Goal: Task Accomplishment & Management: Use online tool/utility

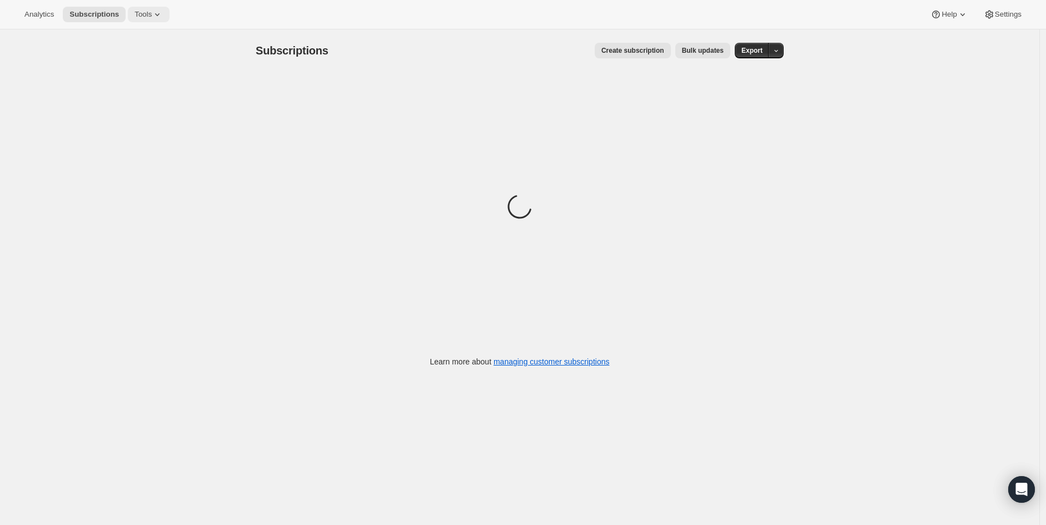
click at [146, 21] on button "Tools" at bounding box center [149, 15] width 42 height 16
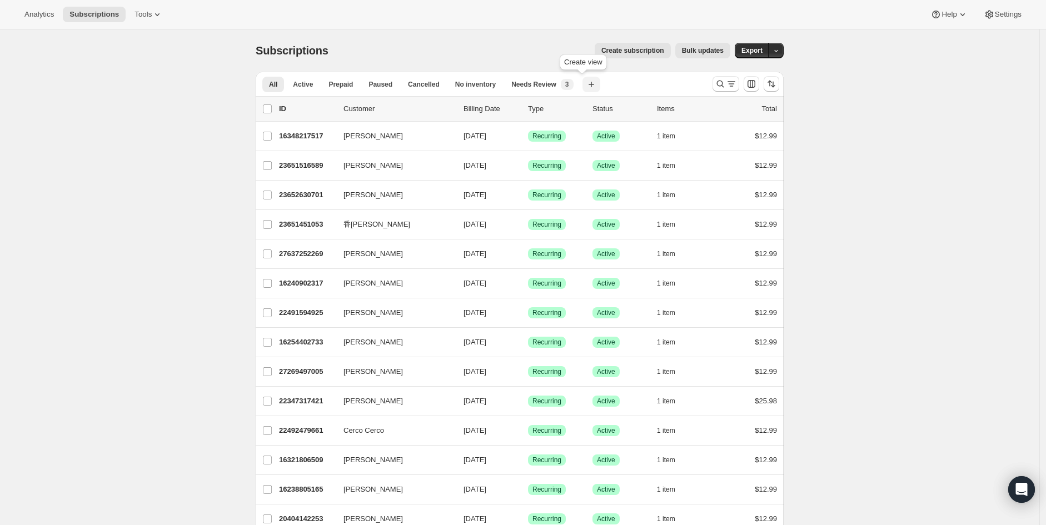
click at [586, 86] on icon "button" at bounding box center [591, 84] width 11 height 11
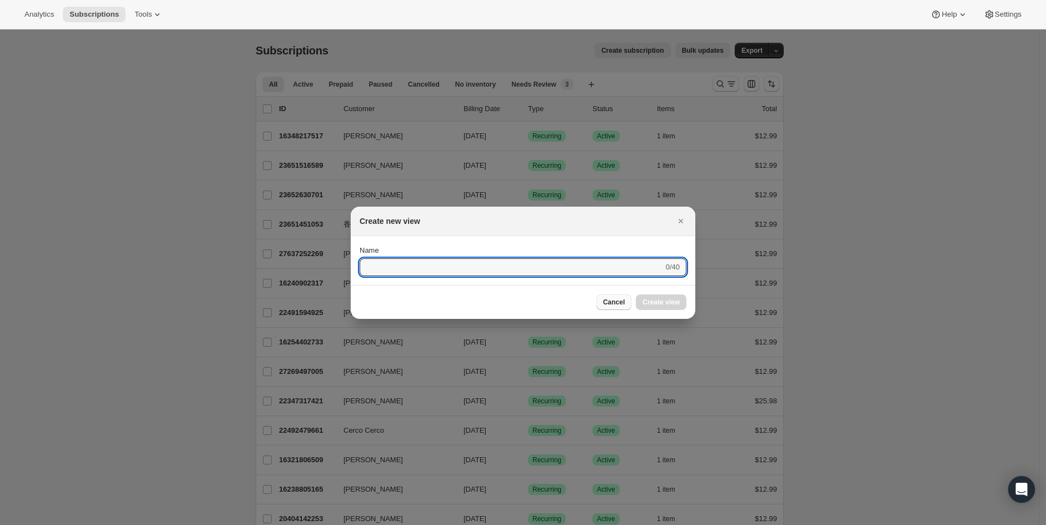
click at [610, 302] on span "Cancel" at bounding box center [614, 302] width 22 height 9
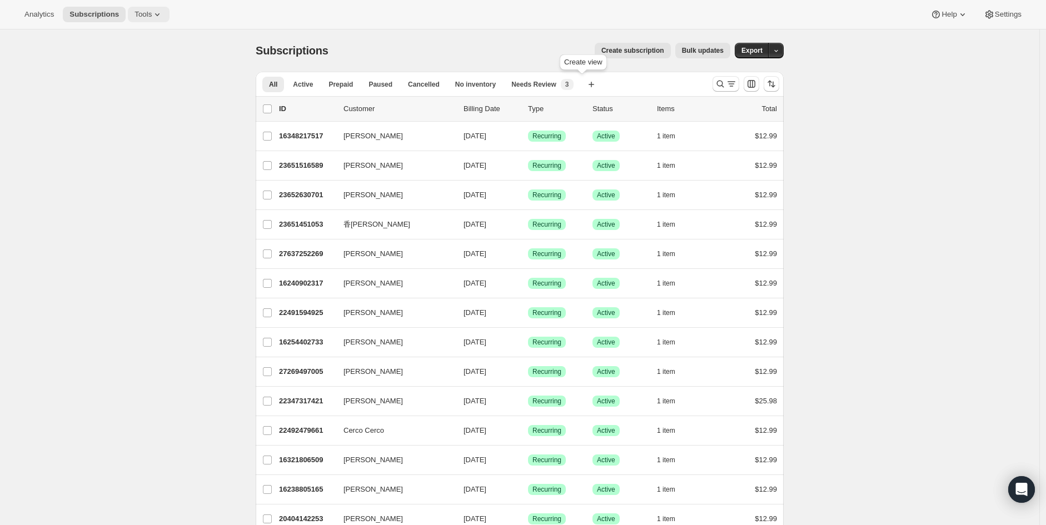
click at [152, 19] on icon at bounding box center [157, 14] width 11 height 11
click at [118, 117] on span "Campaign links" at bounding box center [126, 112] width 49 height 8
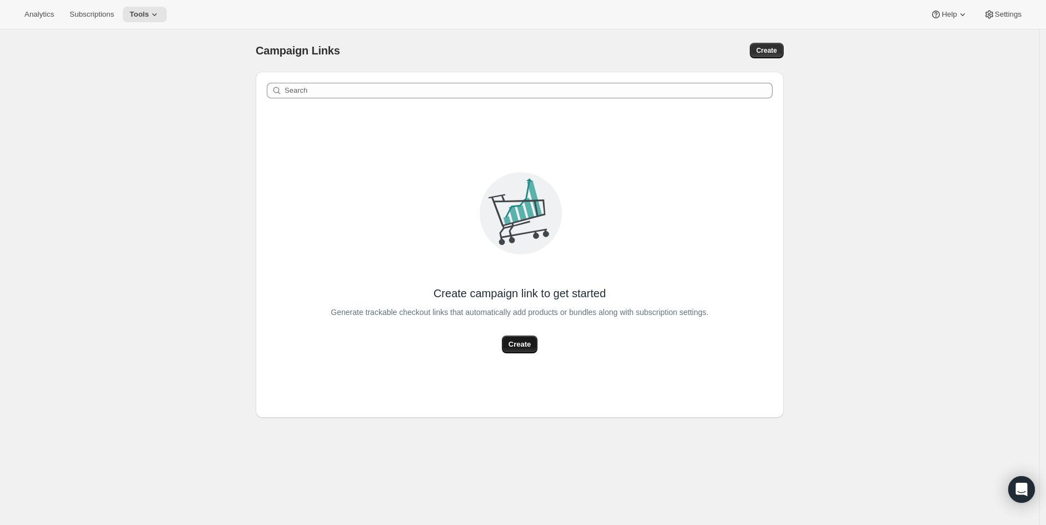
click at [525, 346] on span "Create" at bounding box center [520, 344] width 22 height 11
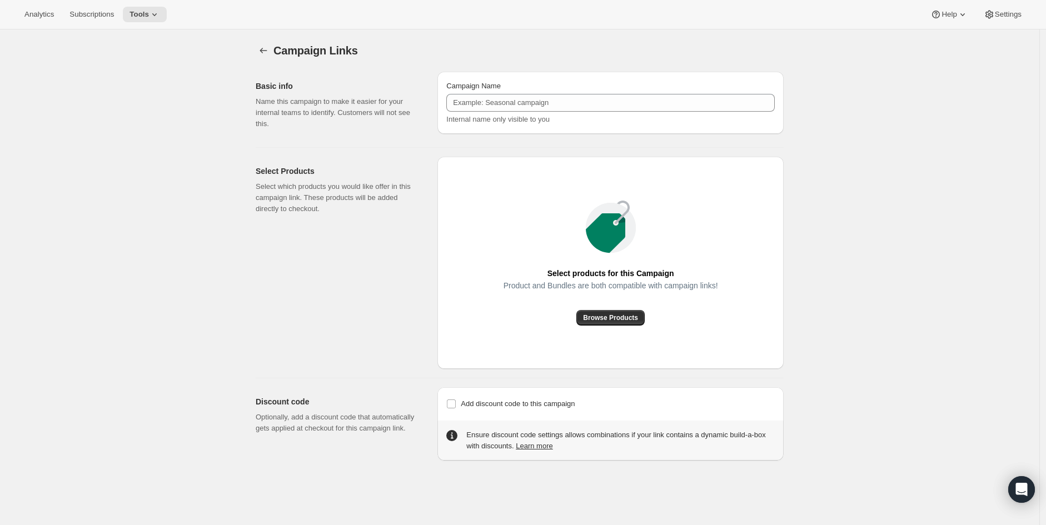
click at [332, 523] on div "Campaign Links. This page is ready Campaign Links Basic info Name this campaign…" at bounding box center [519, 291] width 1039 height 525
click at [606, 312] on button "Browse Products" at bounding box center [610, 318] width 68 height 16
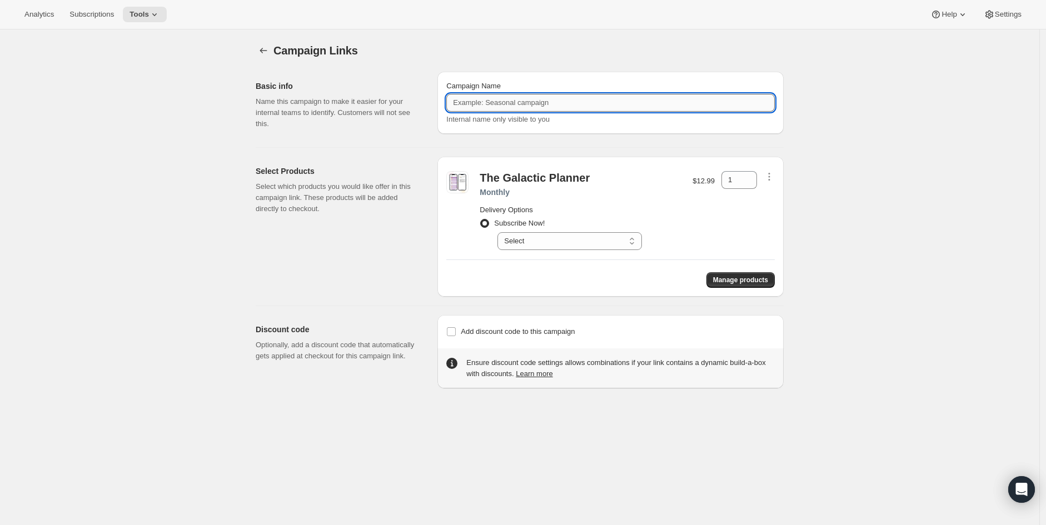
click at [524, 106] on input "Campaign Name" at bounding box center [610, 103] width 329 height 18
type input "Direct Ads"
click at [425, 406] on div "Campaign Links. This page is ready Campaign Links Basic info Name this campaign…" at bounding box center [519, 291] width 1039 height 525
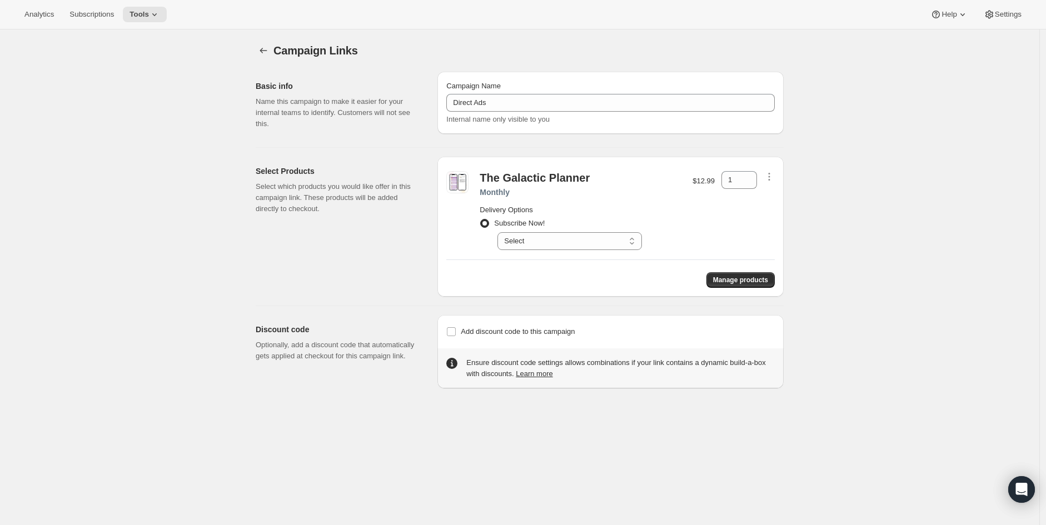
click at [344, 273] on div "Select Products Select which products you would like offer in this campaign lin…" at bounding box center [342, 227] width 173 height 140
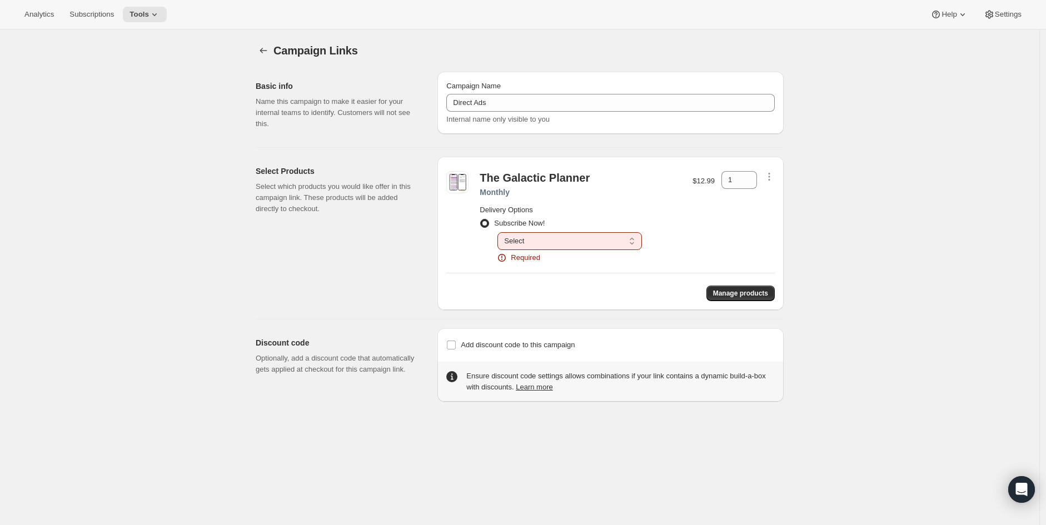
click at [554, 240] on select "Select Deliverd to you every month" at bounding box center [569, 241] width 145 height 18
select select "gid://shopify/SellingPlan/1746731181"
click at [500, 232] on select "Select Deliverd to you every month" at bounding box center [569, 241] width 145 height 18
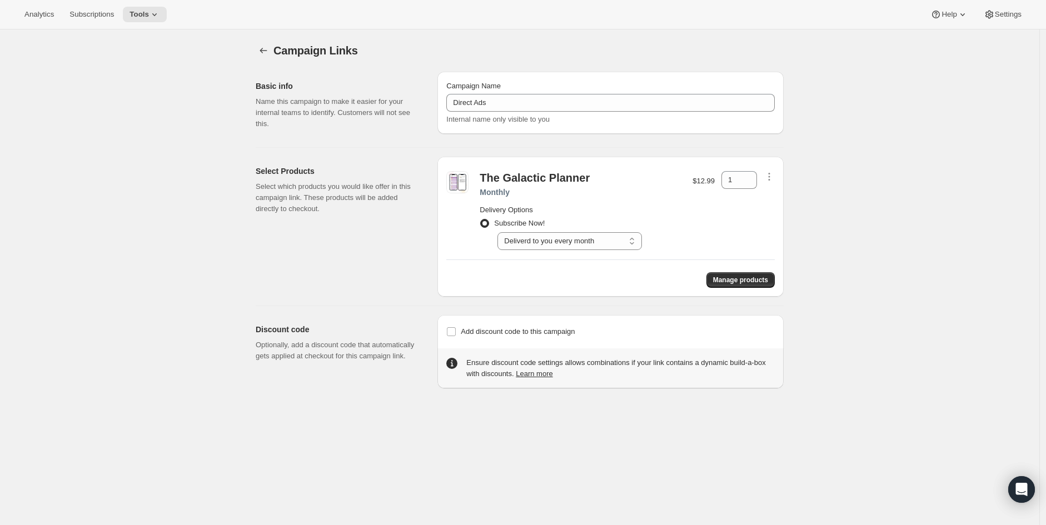
click at [415, 331] on h2 "Discount code" at bounding box center [338, 329] width 164 height 11
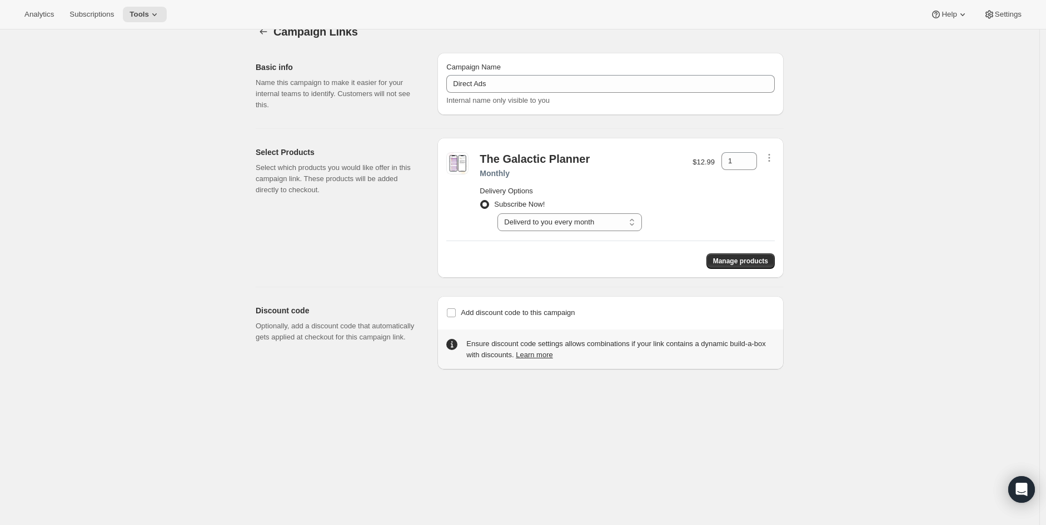
scroll to position [29, 0]
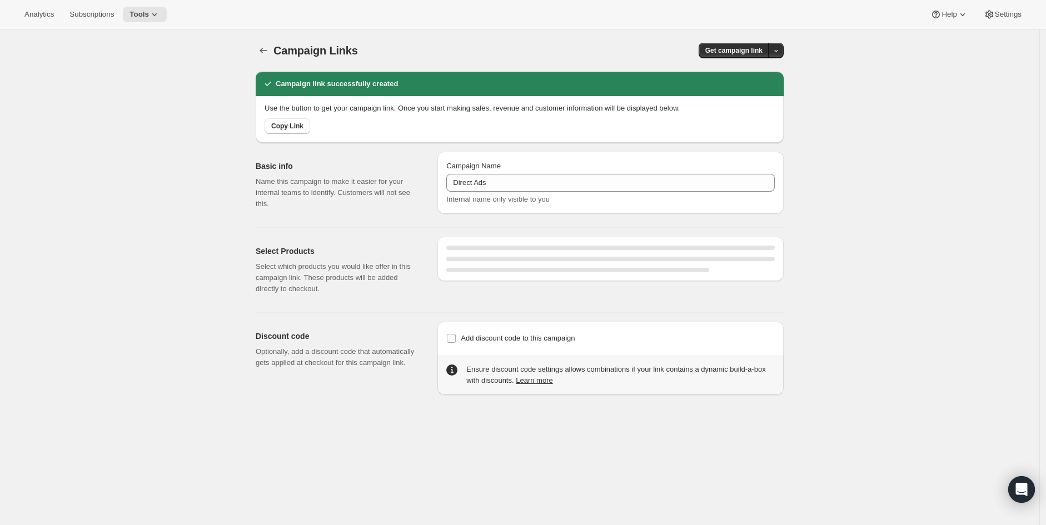
select select "gid://shopify/SellingPlan/1746731181"
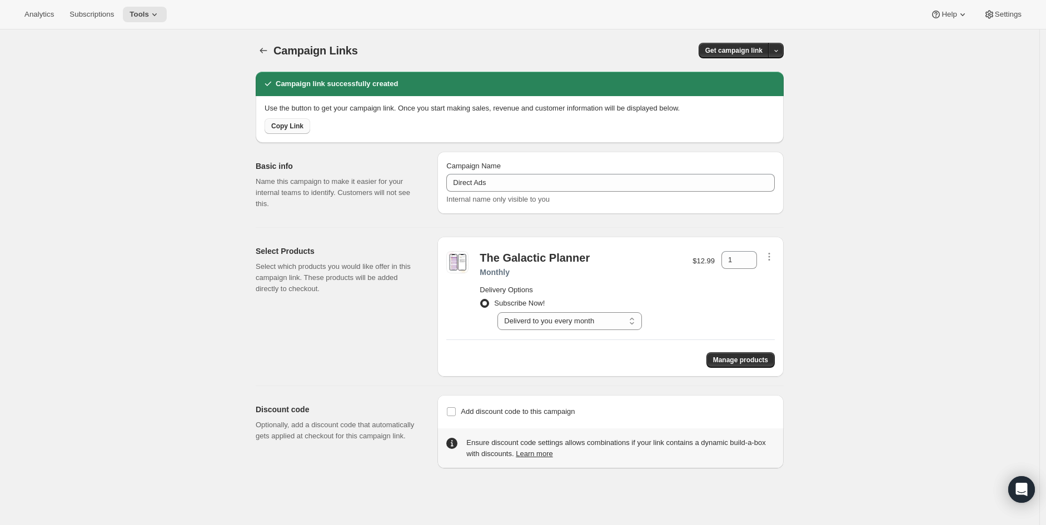
click at [290, 125] on span "Copy Link" at bounding box center [287, 126] width 32 height 9
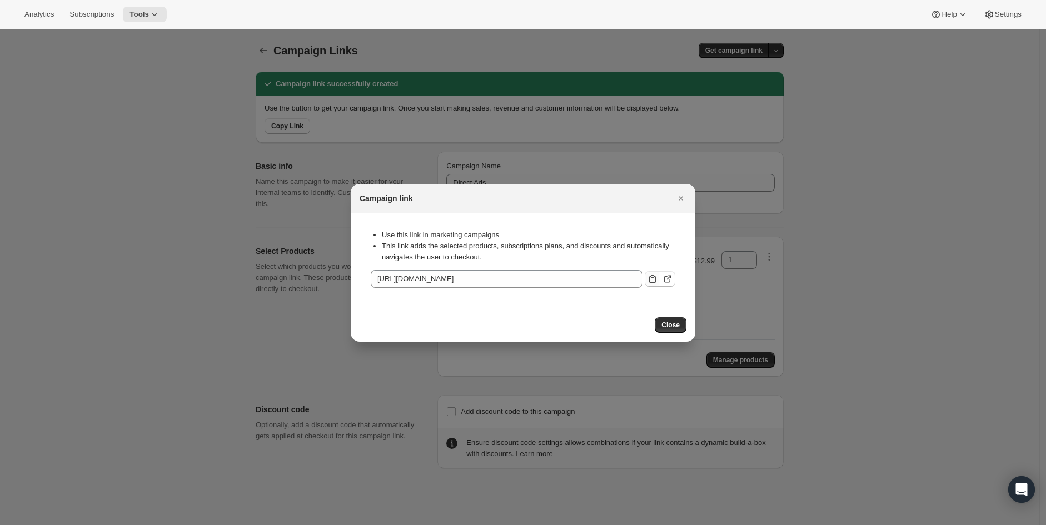
click at [654, 281] on icon ":rbc:" at bounding box center [652, 278] width 11 height 11
click at [674, 321] on span "Close" at bounding box center [670, 325] width 18 height 9
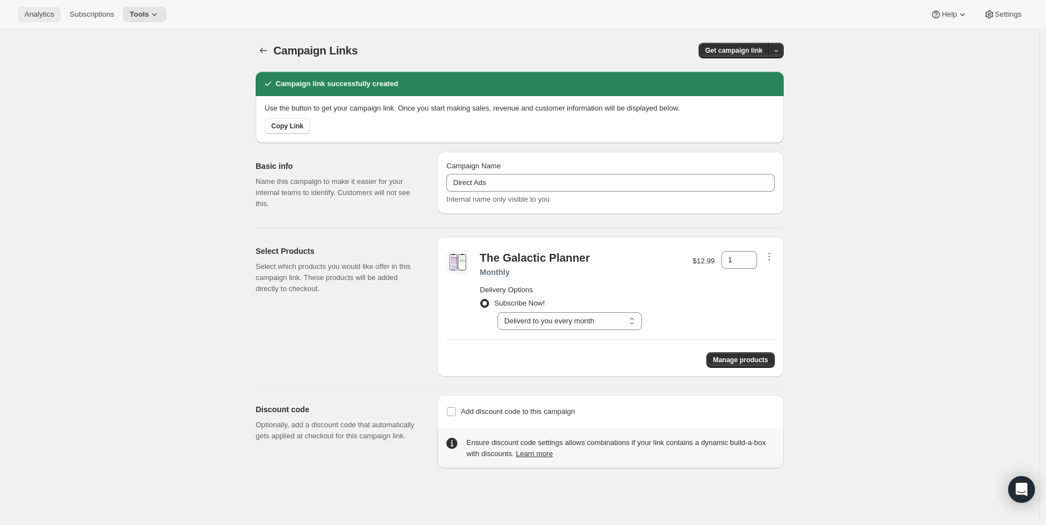
click at [50, 19] on button "Analytics" at bounding box center [39, 15] width 43 height 16
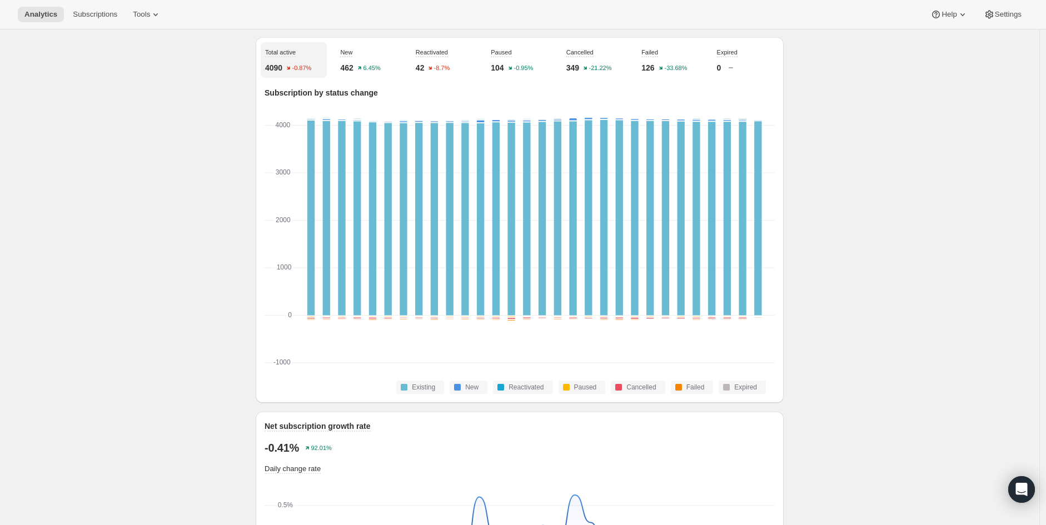
scroll to position [370, 0]
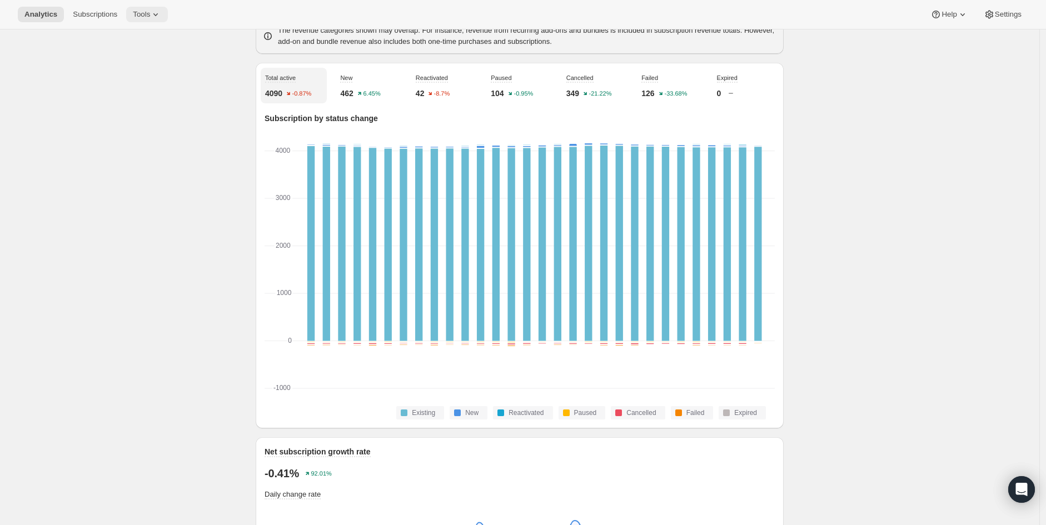
click at [137, 22] on button "Tools" at bounding box center [147, 15] width 42 height 16
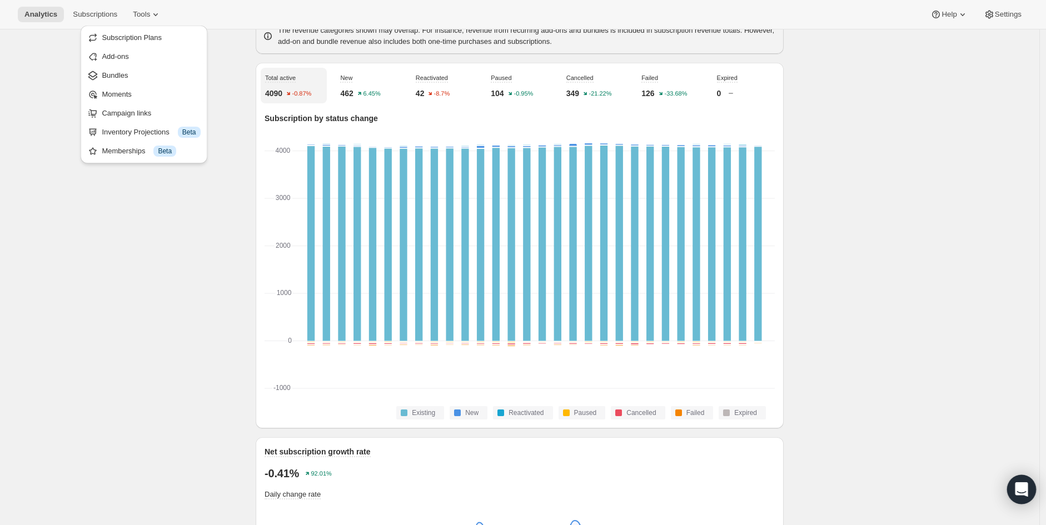
click at [1026, 496] on icon "Open Intercom Messenger" at bounding box center [1021, 489] width 14 height 14
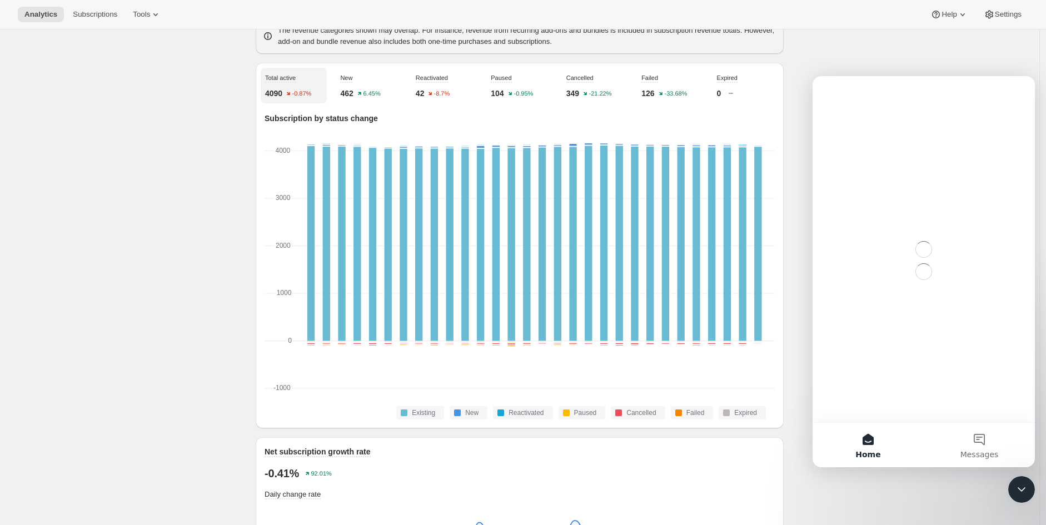
scroll to position [0, 0]
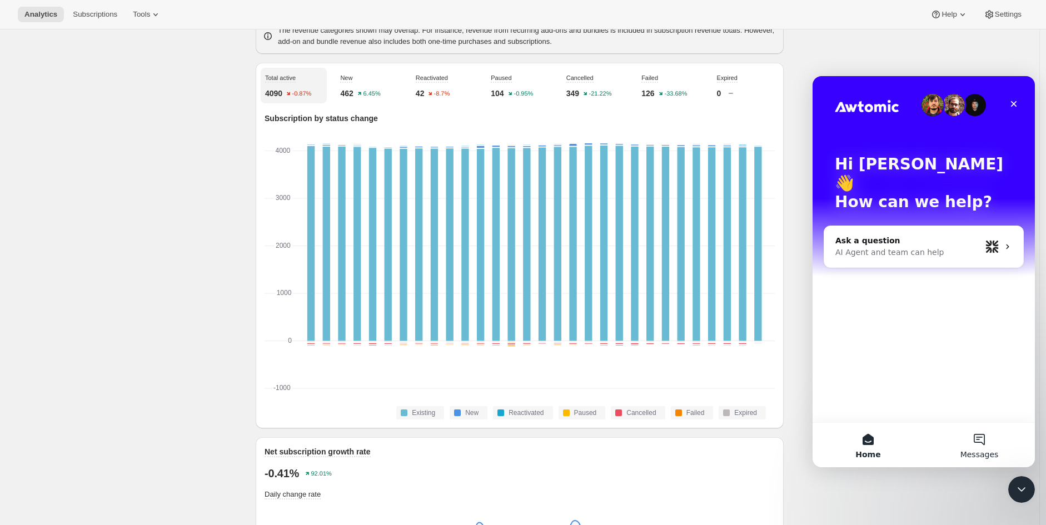
click at [984, 455] on span "Messages" at bounding box center [979, 455] width 38 height 8
